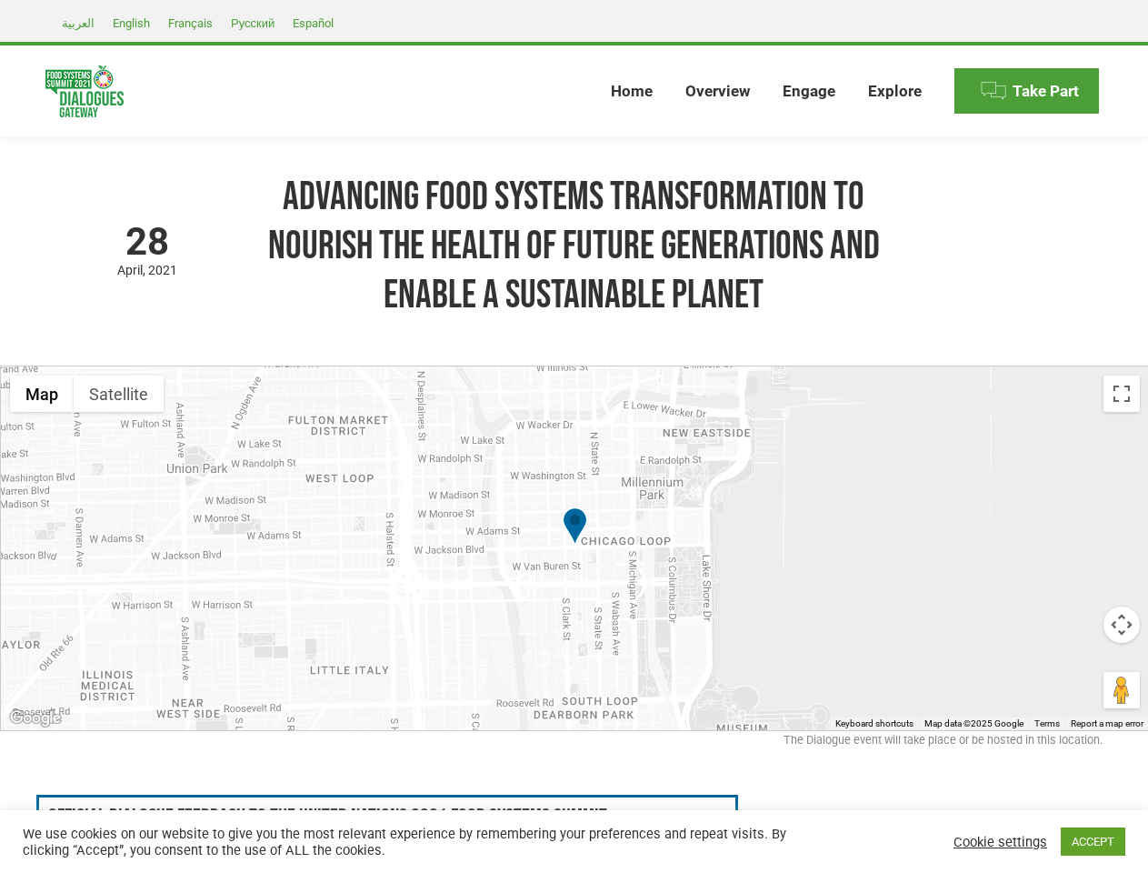
click at [574, 436] on div at bounding box center [575, 548] width 1148 height 364
click at [574, 548] on div at bounding box center [575, 548] width 1148 height 364
click at [574, 527] on img at bounding box center [575, 527] width 25 height 41
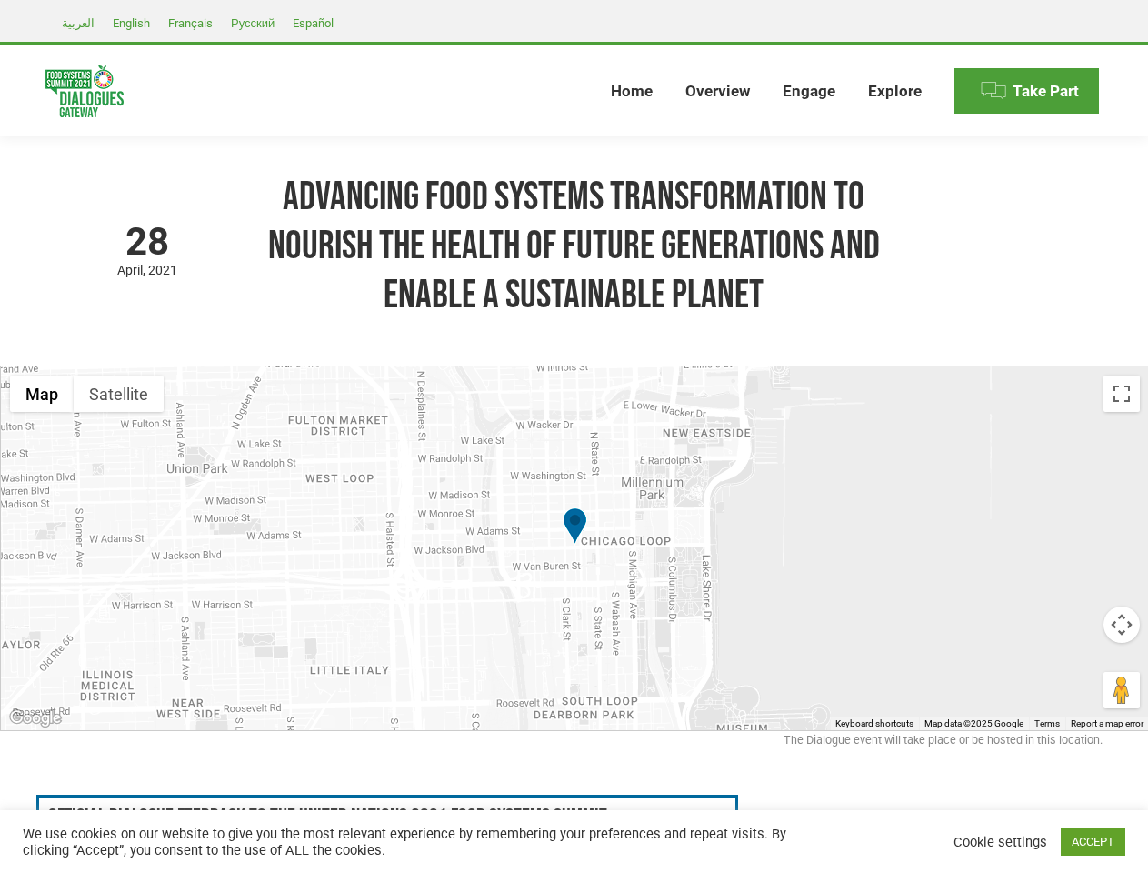
click at [42, 394] on button "Map" at bounding box center [42, 393] width 64 height 36
click at [118, 394] on button "Satellite" at bounding box center [119, 393] width 90 height 36
click at [118, 394] on button "Satellite" at bounding box center [120, 393] width 93 height 36
click at [1122, 394] on button "Toggle fullscreen view" at bounding box center [1121, 393] width 36 height 36
